Goal: Transaction & Acquisition: Purchase product/service

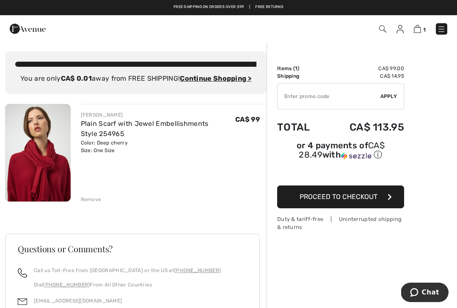
click at [414, 29] on img at bounding box center [416, 29] width 7 height 8
click at [101, 197] on div "Remove" at bounding box center [174, 198] width 186 height 9
click at [88, 201] on div "Remove" at bounding box center [91, 200] width 21 height 8
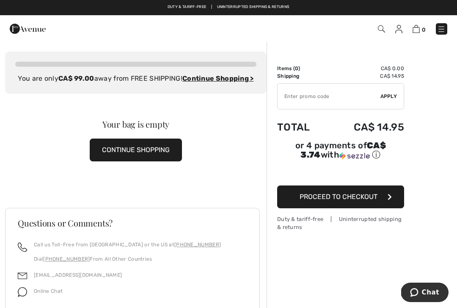
click at [419, 31] on img at bounding box center [415, 29] width 7 height 8
